Goal: Find specific page/section: Find specific page/section

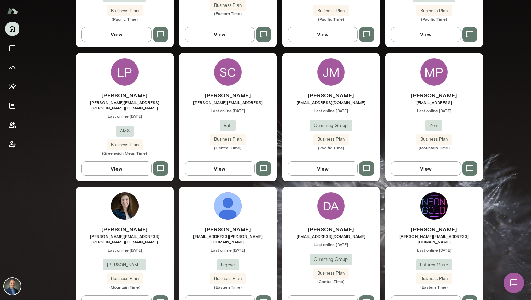
scroll to position [442, 0]
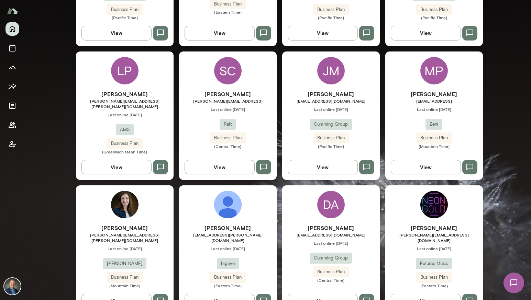
click at [204, 108] on div "[PERSON_NAME] [PERSON_NAME][EMAIL_ADDRESS] Last online [DATE] Raft Business Pla…" at bounding box center [228, 119] width 98 height 59
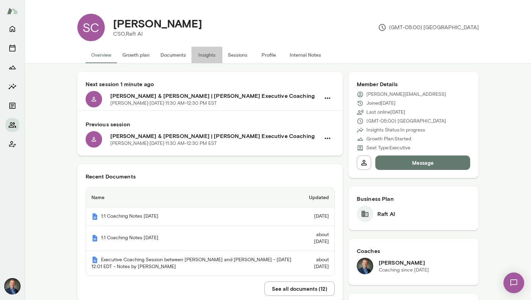
click at [210, 52] on button "Insights" at bounding box center [206, 55] width 31 height 17
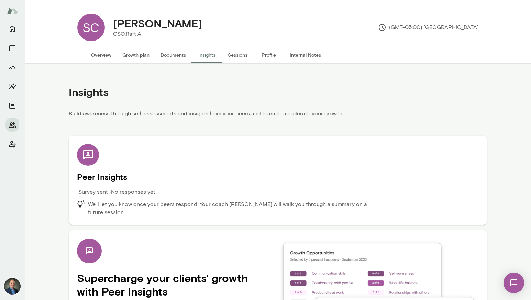
click at [175, 56] on button "Documents" at bounding box center [173, 55] width 36 height 17
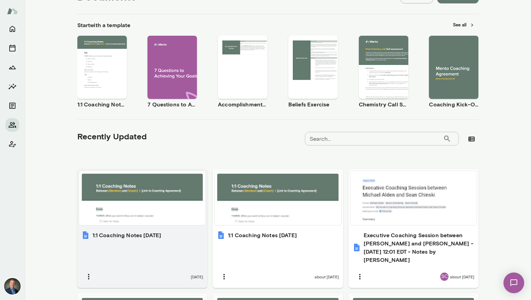
scroll to position [96, 0]
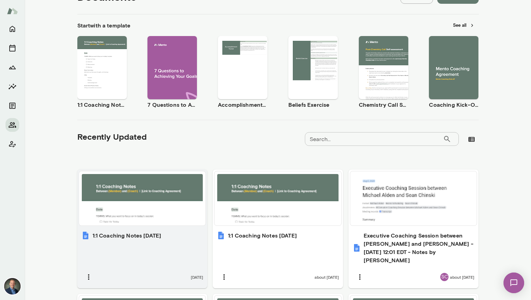
click at [112, 206] on div at bounding box center [142, 198] width 121 height 49
